Goal: Task Accomplishment & Management: Use online tool/utility

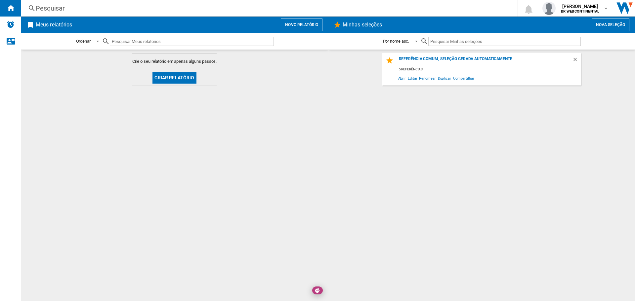
click at [201, 43] on input "text" at bounding box center [192, 41] width 164 height 9
click at [97, 40] on span at bounding box center [96, 41] width 8 height 6
click at [269, 167] on md-backdrop at bounding box center [317, 150] width 635 height 301
click at [310, 23] on button "Novo relatório" at bounding box center [302, 25] width 42 height 13
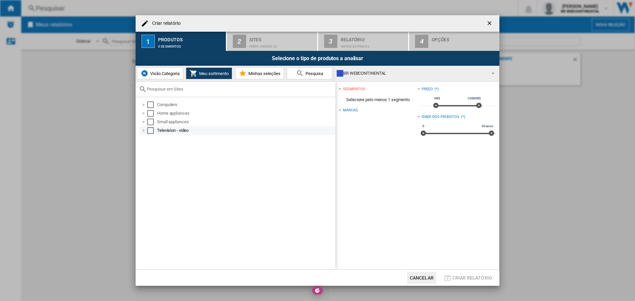
click at [149, 130] on div "Select" at bounding box center [150, 130] width 7 height 7
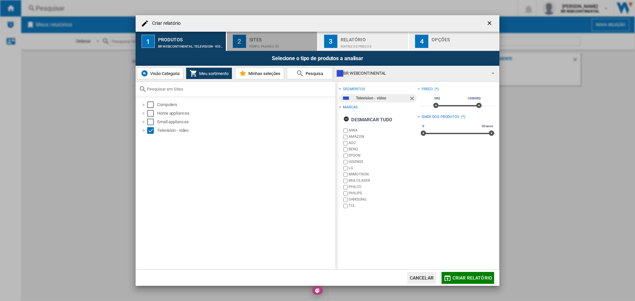
click at [259, 39] on div "Sites" at bounding box center [281, 37] width 65 height 7
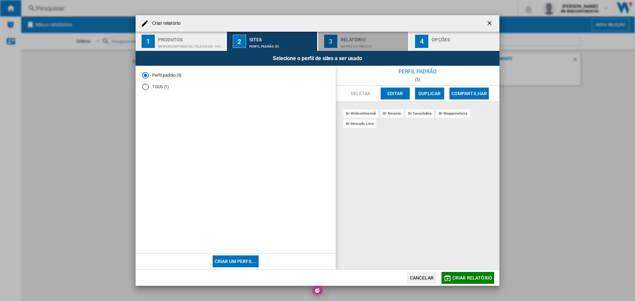
click at [344, 40] on div "Relatório" at bounding box center [372, 37] width 65 height 7
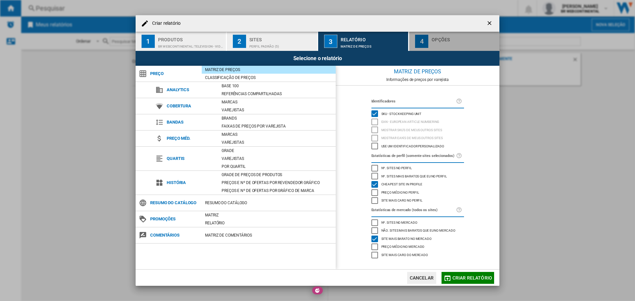
click at [445, 40] on div "Opções" at bounding box center [463, 37] width 65 height 7
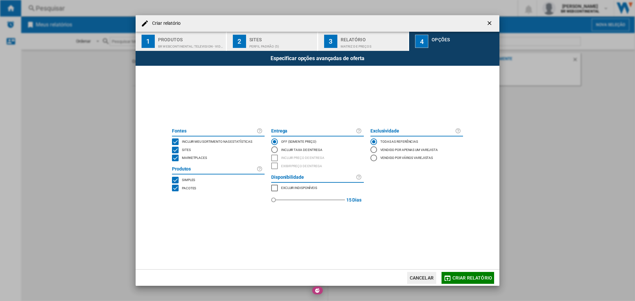
click at [460, 276] on span "Criar relatório" at bounding box center [472, 277] width 40 height 5
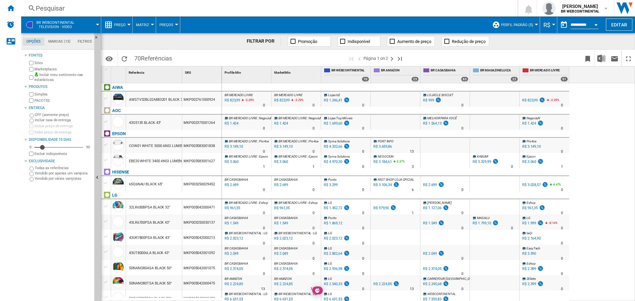
click at [234, 221] on div "R$ 1.549" at bounding box center [230, 223] width 15 height 7
click at [293, 40] on ng-md-icon at bounding box center [293, 41] width 7 height 7
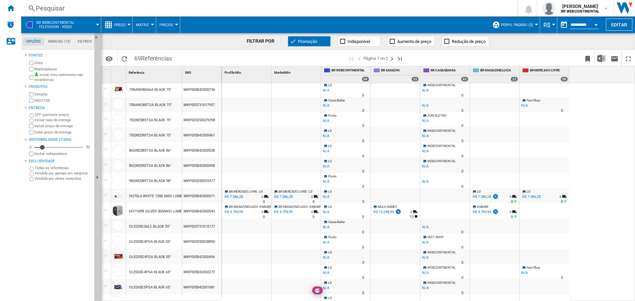
scroll to position [364, 0]
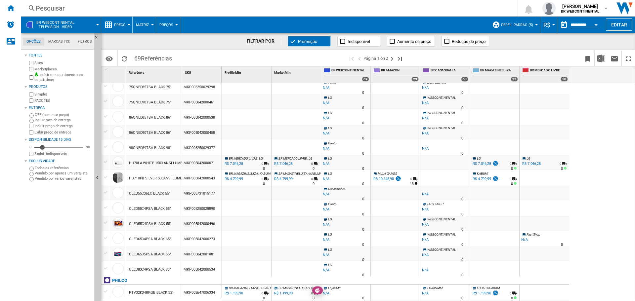
click at [237, 163] on div "R$ 7.046,28" at bounding box center [233, 164] width 20 height 7
